Goal: Check status: Check status

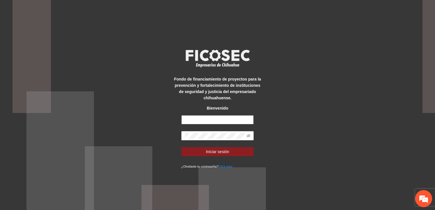
type input "**********"
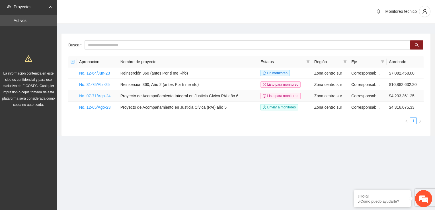
click at [80, 94] on link "No. 07-71/Ago-24" at bounding box center [95, 96] width 32 height 5
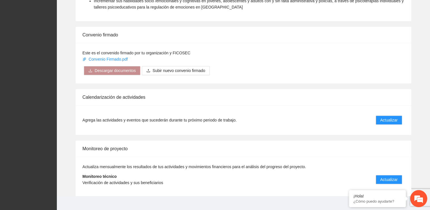
scroll to position [464, 0]
click at [390, 176] on span "Actualizar" at bounding box center [389, 179] width 17 height 6
